Goal: Task Accomplishment & Management: Use online tool/utility

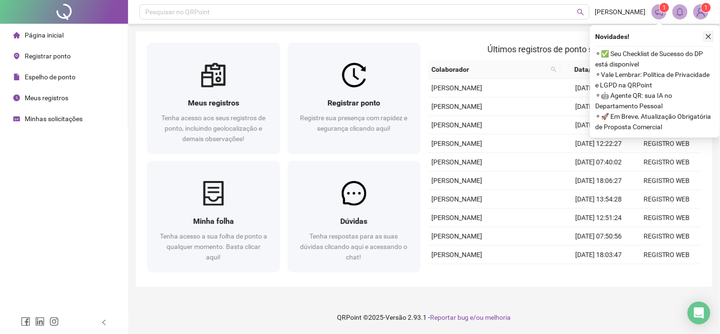
click at [711, 38] on icon "close" at bounding box center [709, 36] width 7 height 7
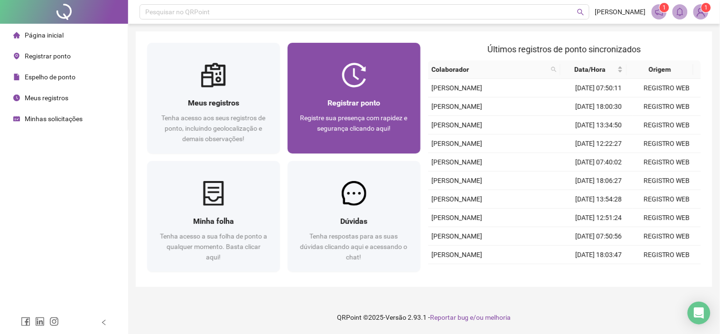
click at [402, 97] on div "Registrar ponto" at bounding box center [354, 103] width 110 height 12
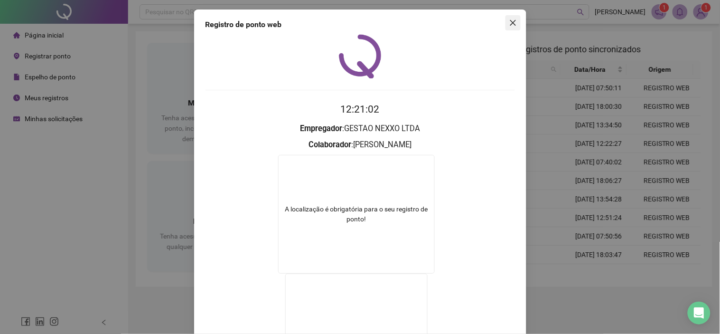
click at [509, 25] on icon "close" at bounding box center [513, 23] width 8 height 8
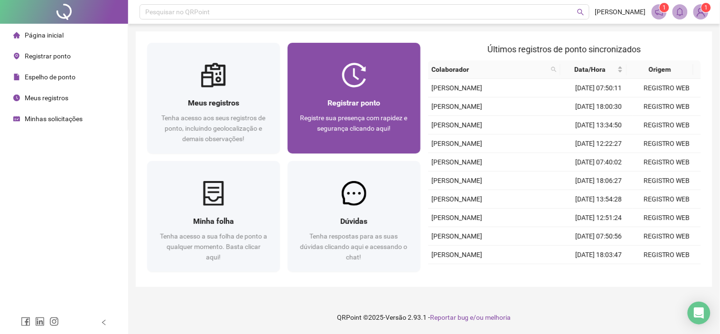
click at [399, 64] on div at bounding box center [354, 75] width 133 height 25
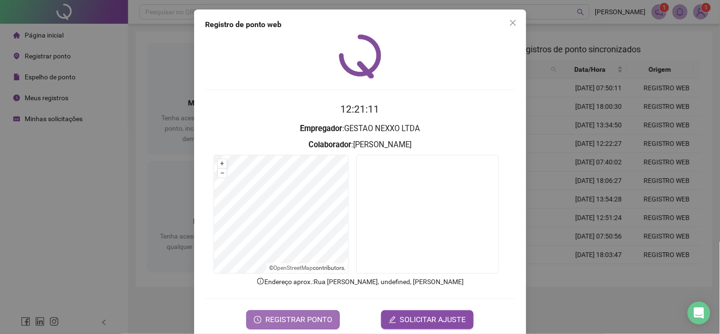
click at [281, 312] on button "REGISTRAR PONTO" at bounding box center [293, 319] width 94 height 19
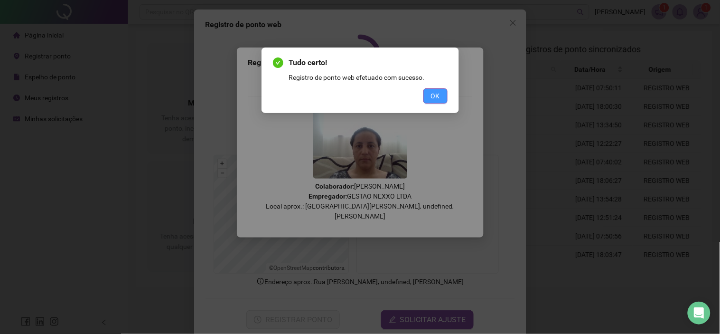
click at [435, 100] on span "OK" at bounding box center [435, 96] width 9 height 10
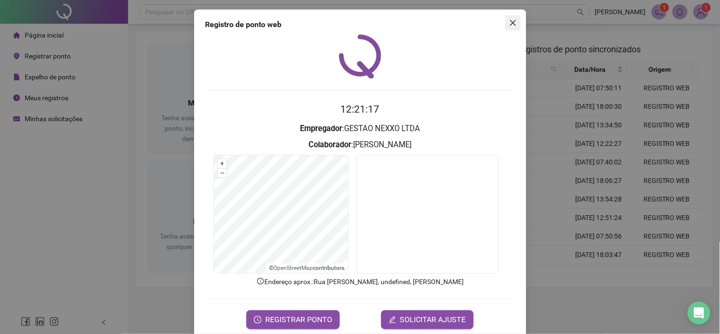
click at [509, 20] on icon "close" at bounding box center [513, 23] width 8 height 8
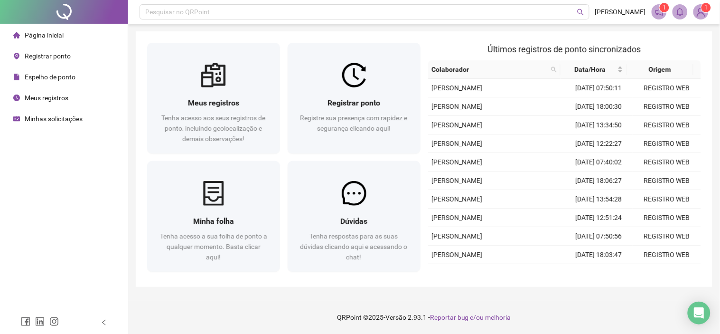
click at [37, 117] on span "Minhas solicitações" at bounding box center [54, 119] width 58 height 8
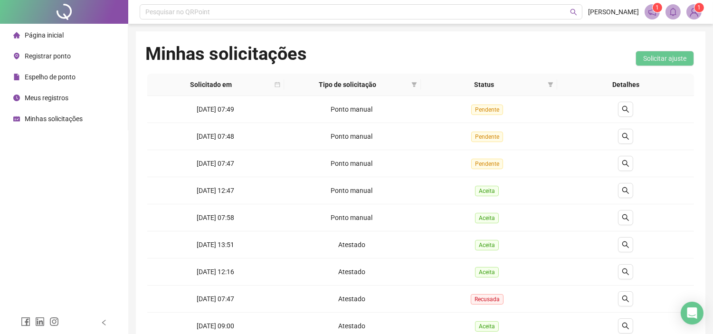
click at [56, 33] on span "Página inicial" at bounding box center [44, 35] width 39 height 8
